Goal: Task Accomplishment & Management: Manage account settings

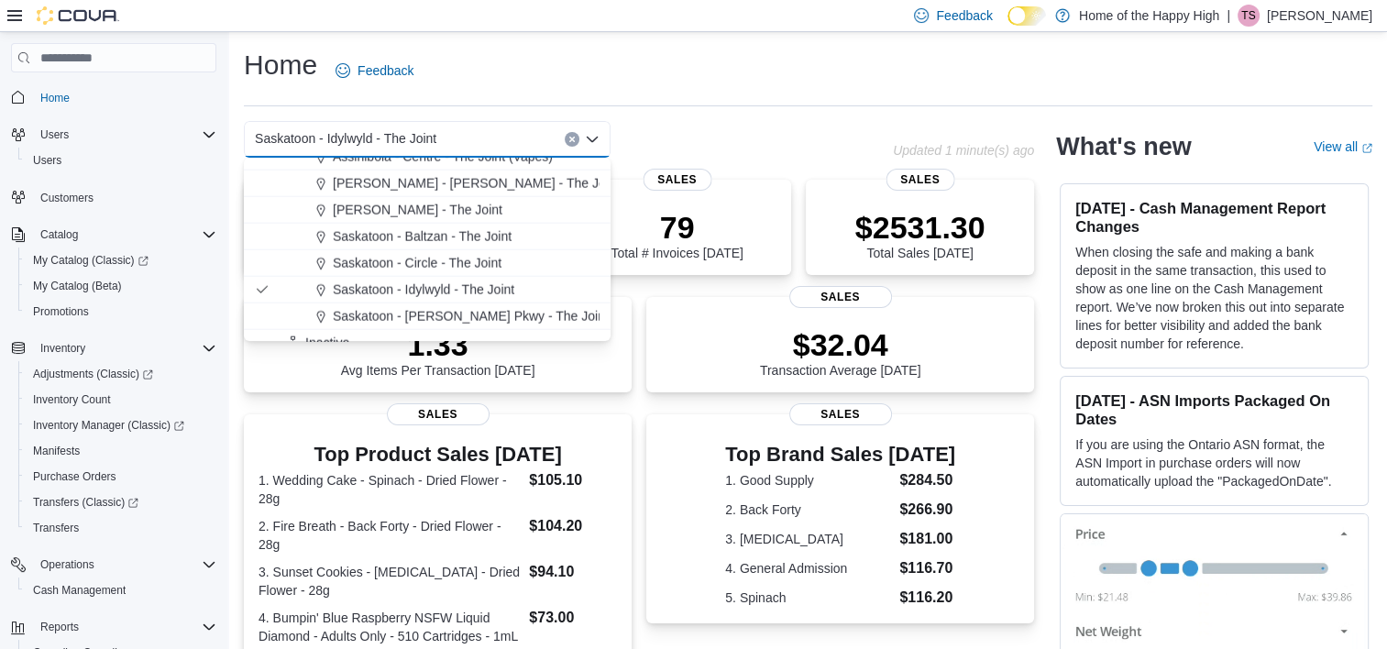
scroll to position [4436, 0]
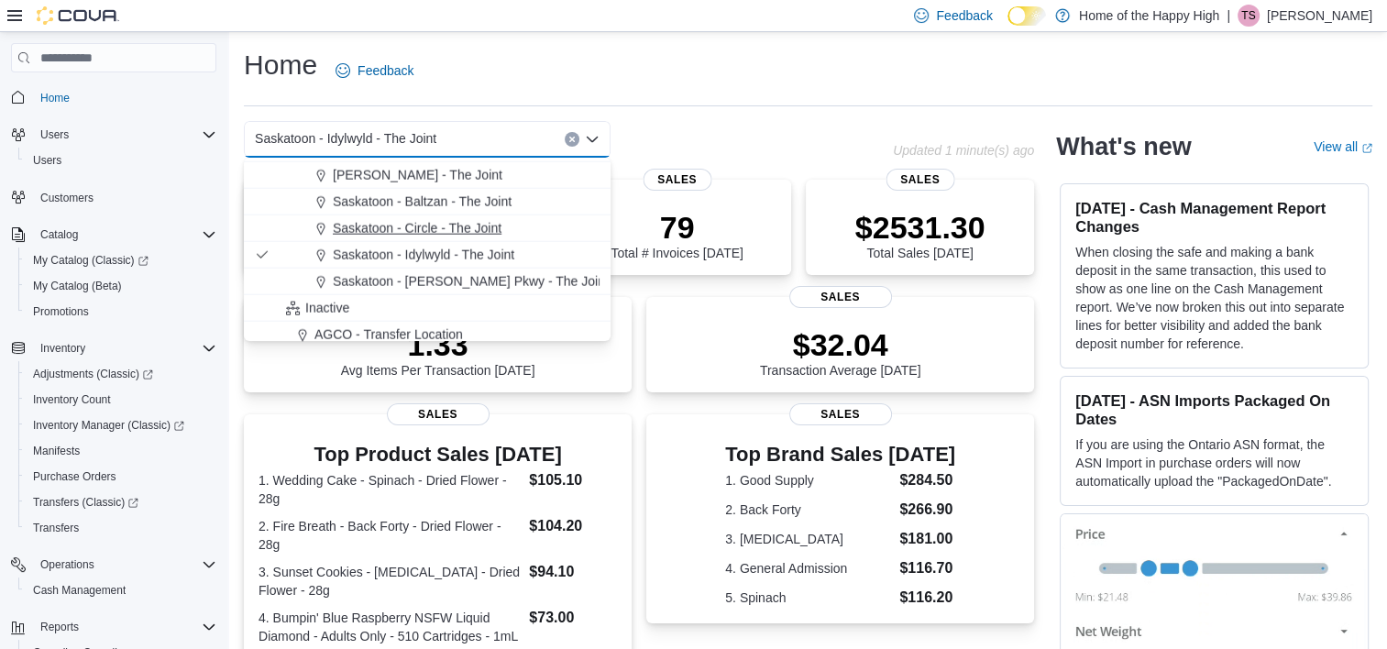
click at [443, 233] on span "Saskatoon - Circle - The Joint" at bounding box center [417, 228] width 169 height 18
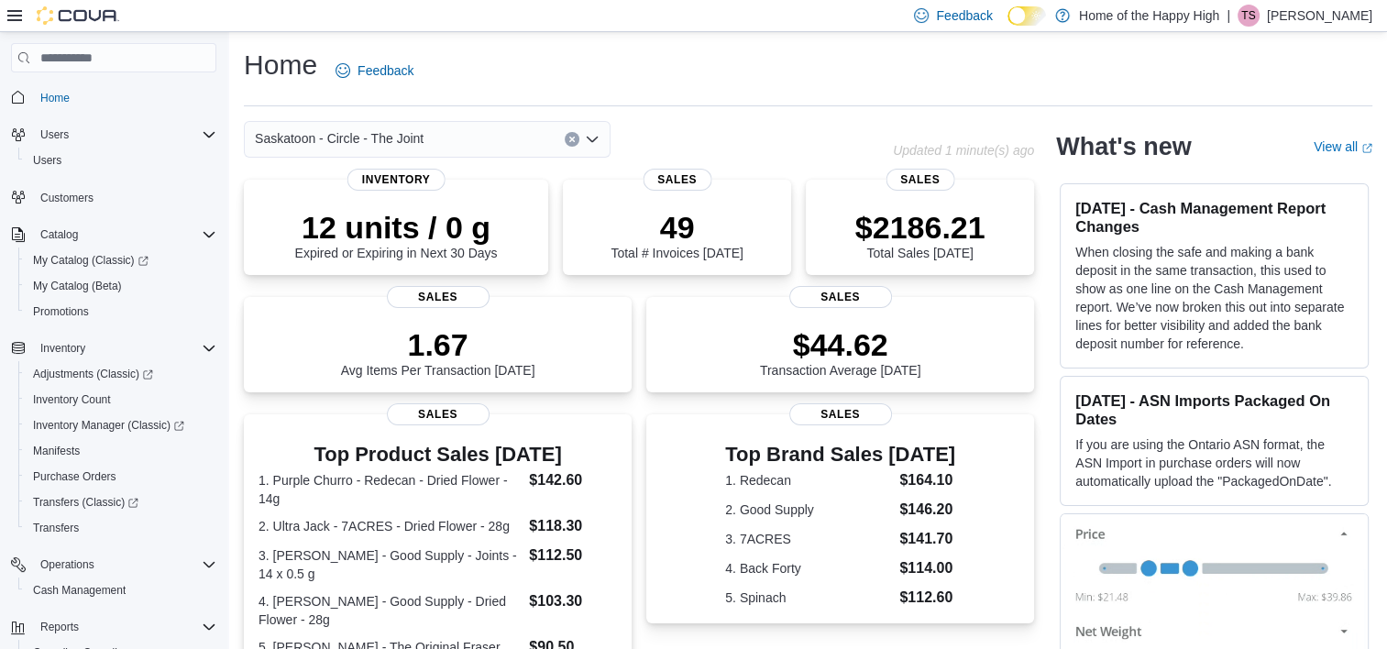
click at [592, 142] on icon "Open list of options" at bounding box center [592, 140] width 11 height 6
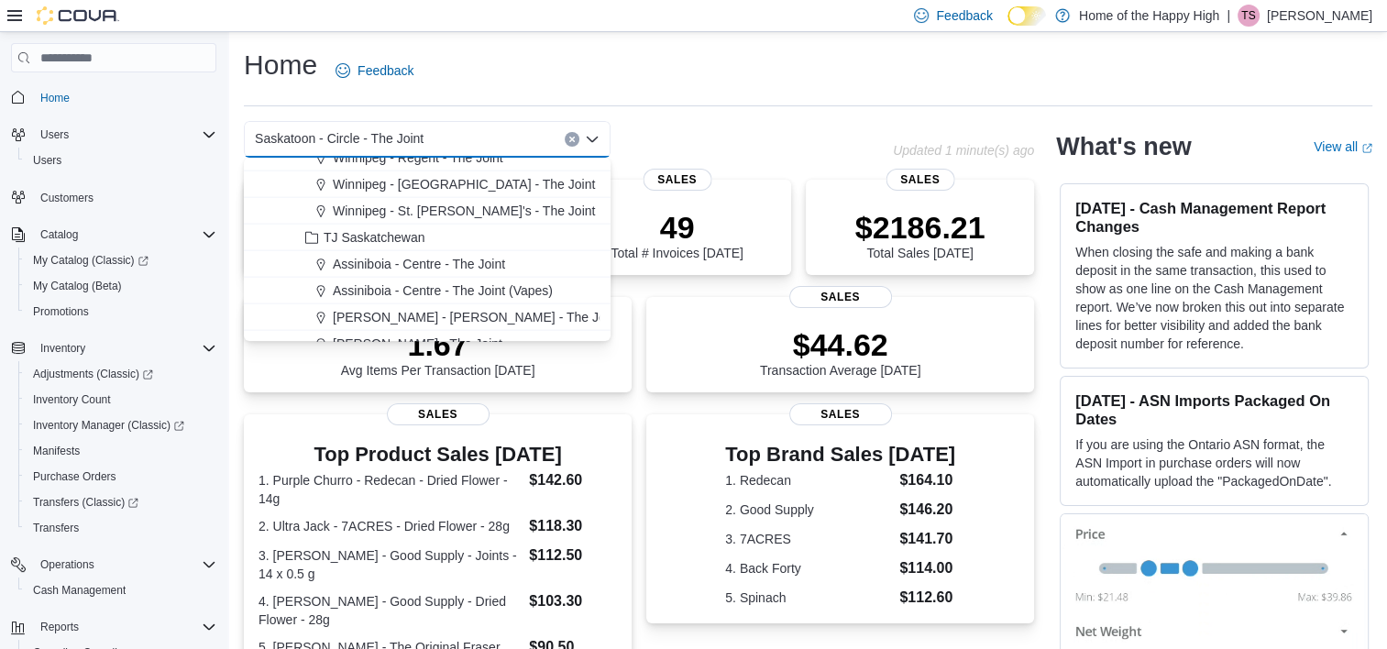
scroll to position [4414, 0]
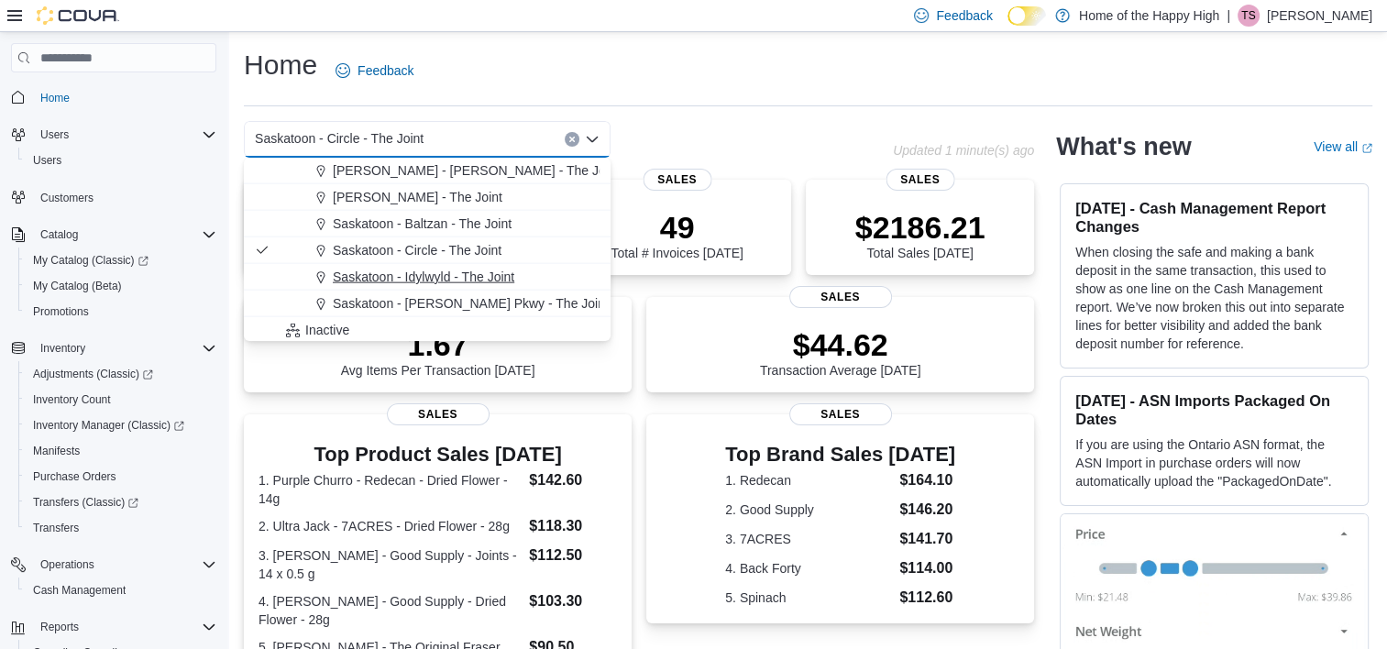
click at [440, 271] on span "Saskatoon - Idylwyld - The Joint" at bounding box center [424, 277] width 182 height 18
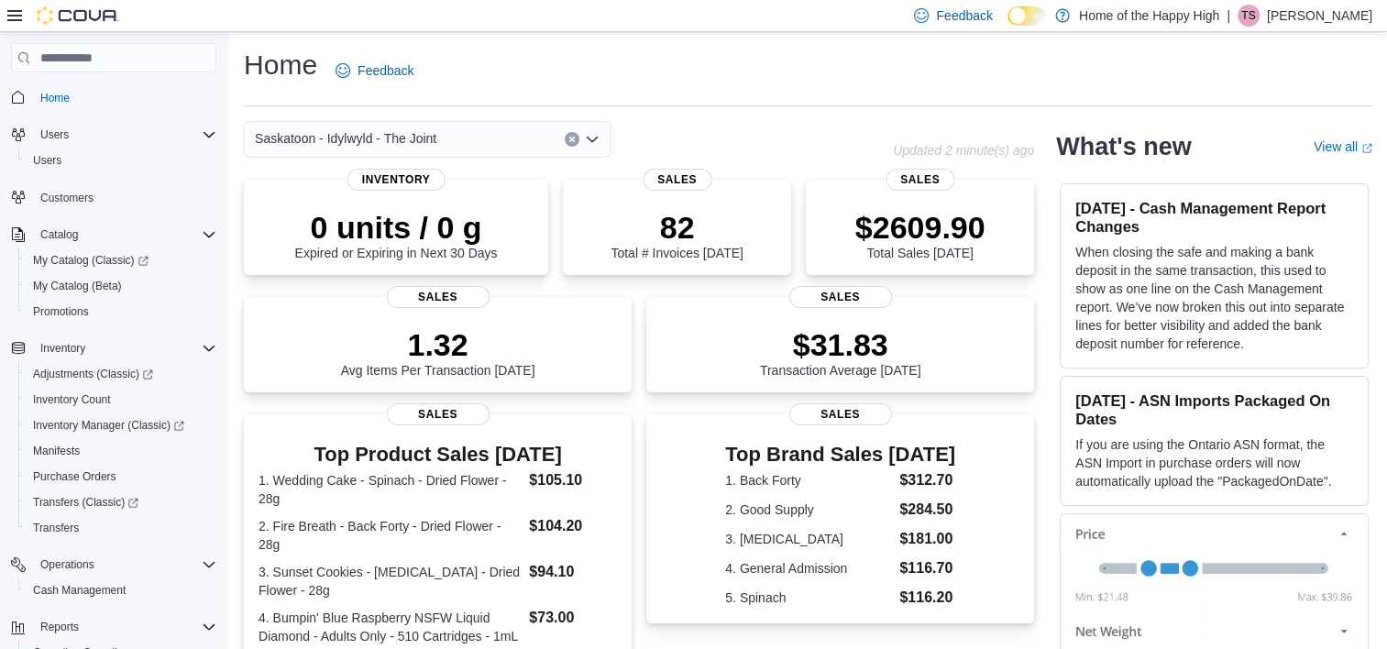
click at [711, 128] on div "Saskatoon - Idylwyld - The Joint" at bounding box center [568, 139] width 649 height 37
click at [1338, 14] on p "[PERSON_NAME]" at bounding box center [1319, 16] width 105 height 22
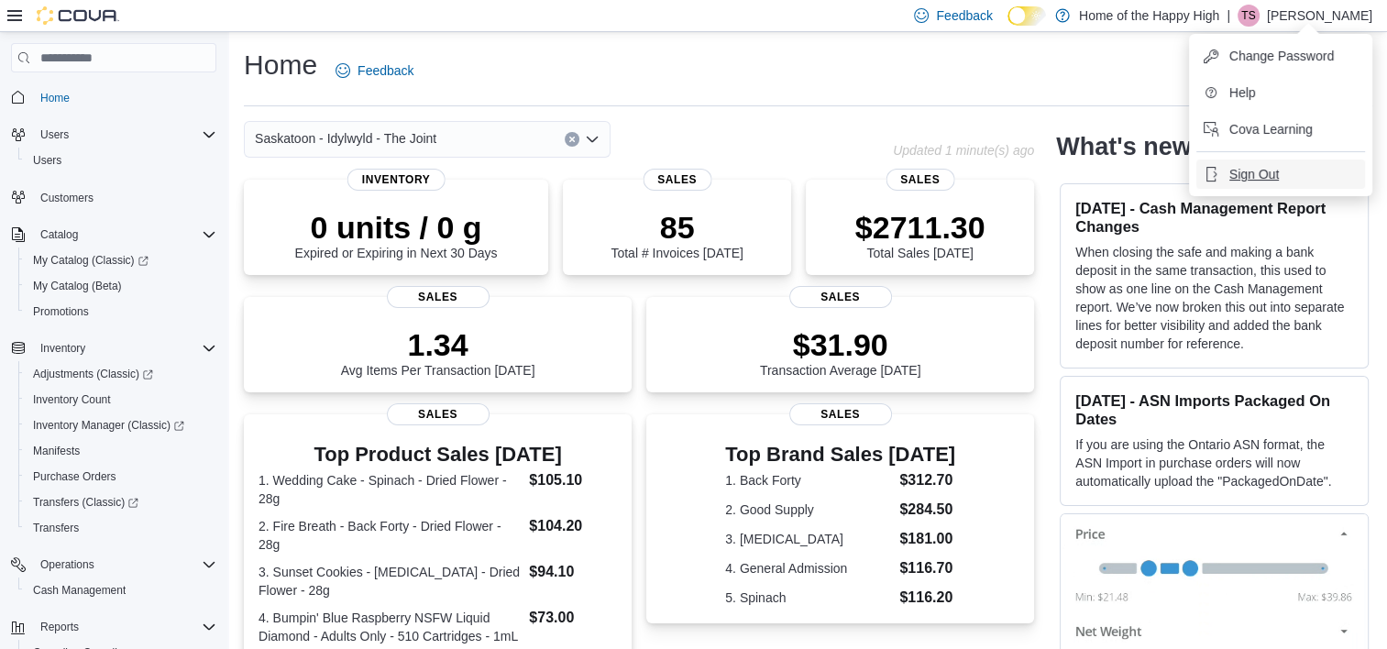
click at [1284, 183] on button "Sign Out" at bounding box center [1280, 174] width 169 height 29
